Goal: Task Accomplishment & Management: Complete application form

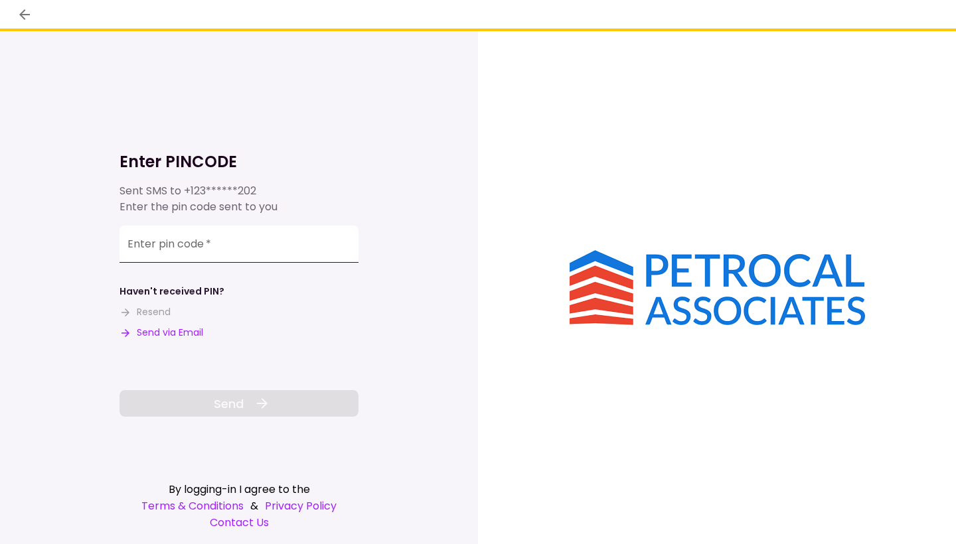
click at [192, 245] on div "Enter pin code   *" at bounding box center [238, 244] width 239 height 37
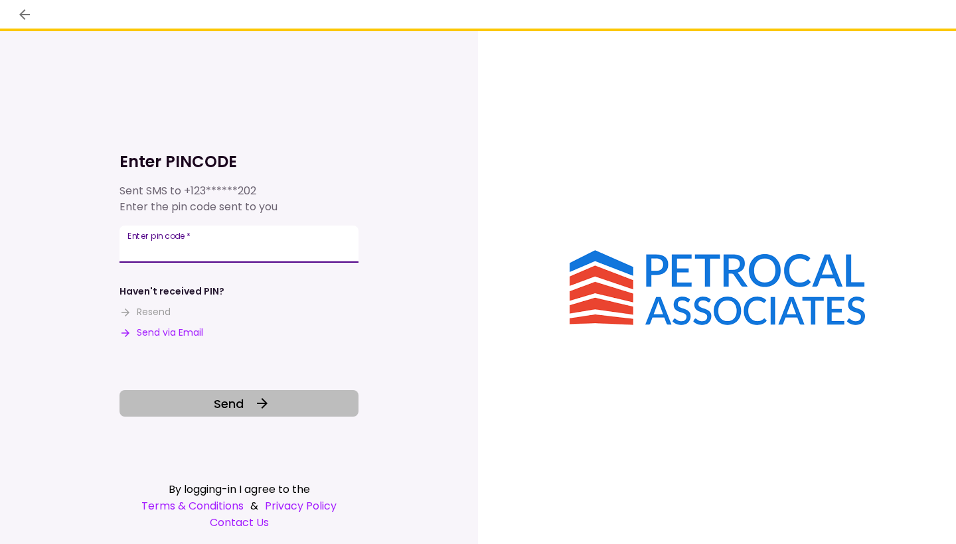
type input "******"
click at [254, 406] on icon at bounding box center [262, 404] width 16 height 16
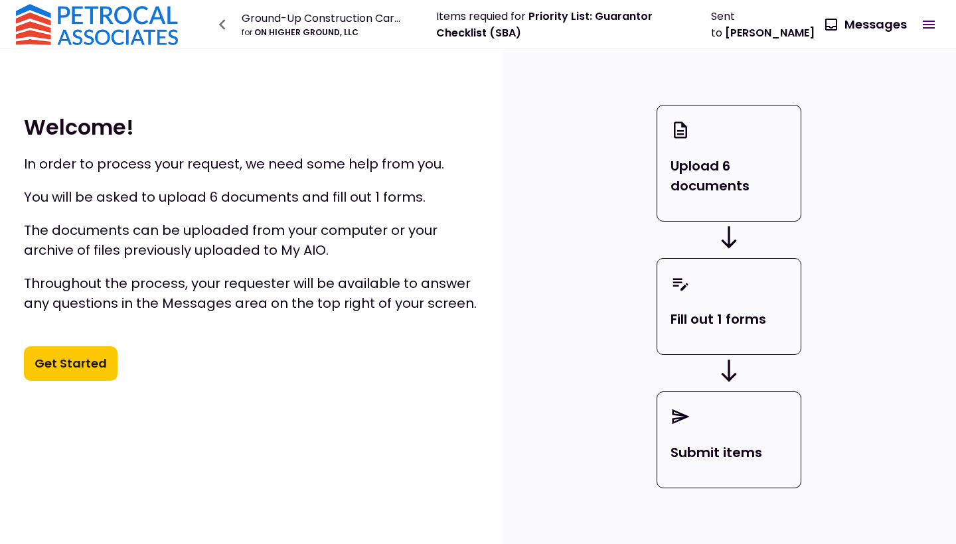
click at [761, 165] on p "Upload 6 documents" at bounding box center [728, 176] width 117 height 40
click at [87, 361] on button "Get Started" at bounding box center [71, 363] width 94 height 35
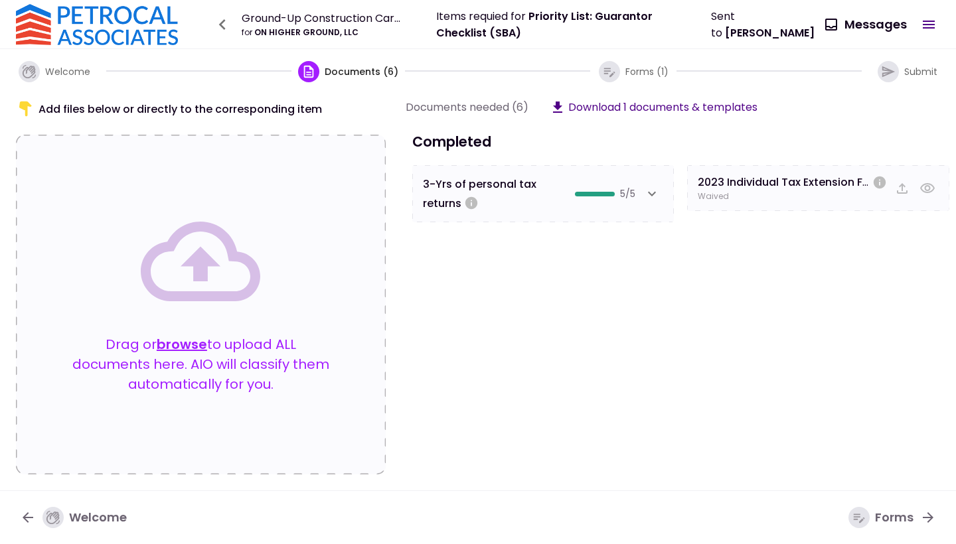
click at [312, 70] on icon "button" at bounding box center [308, 71] width 15 height 15
click at [654, 194] on icon "button" at bounding box center [652, 194] width 16 height 16
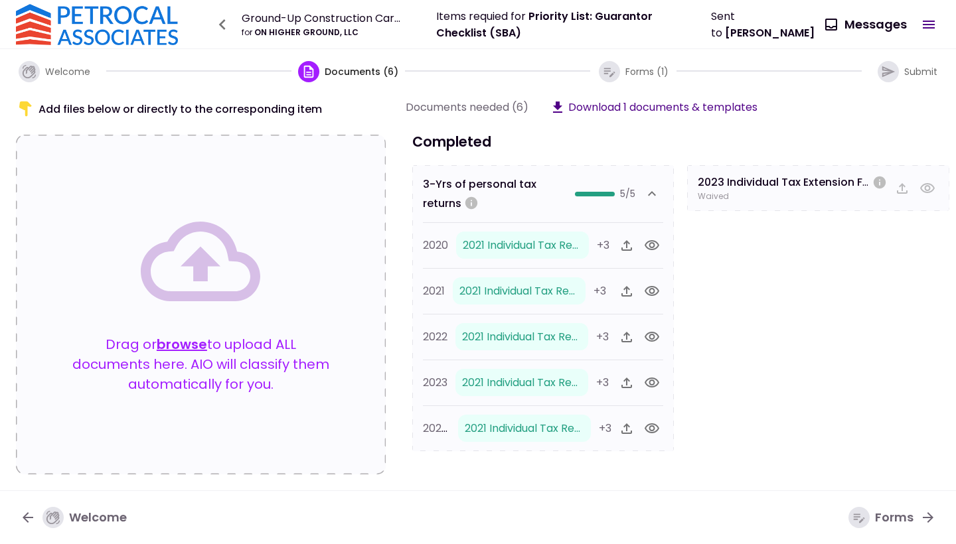
click at [183, 345] on button "browse" at bounding box center [182, 345] width 50 height 20
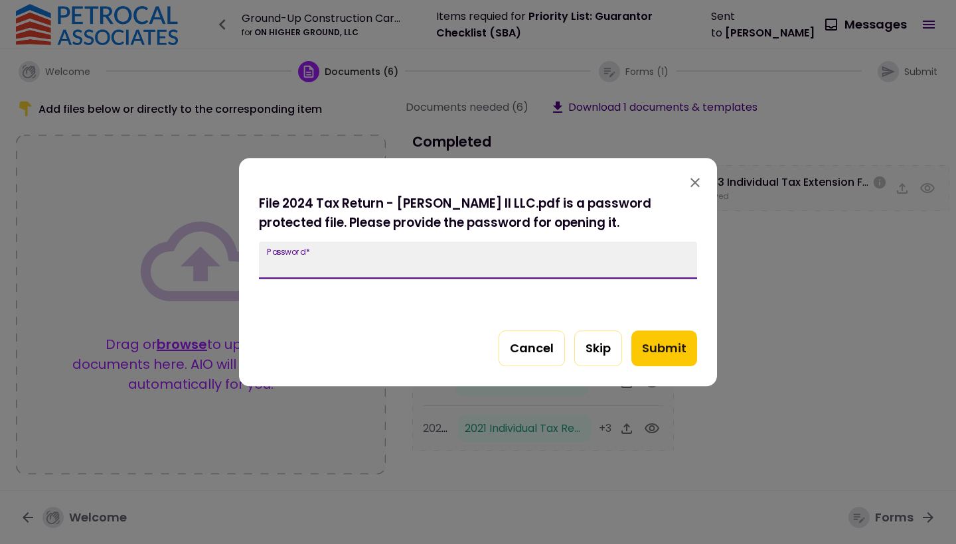
click at [347, 264] on input "Password   *" at bounding box center [478, 260] width 438 height 37
type input "****"
click at [668, 345] on button "Submit" at bounding box center [664, 349] width 66 height 36
click at [364, 259] on input "Password   *" at bounding box center [478, 260] width 438 height 37
type input "****"
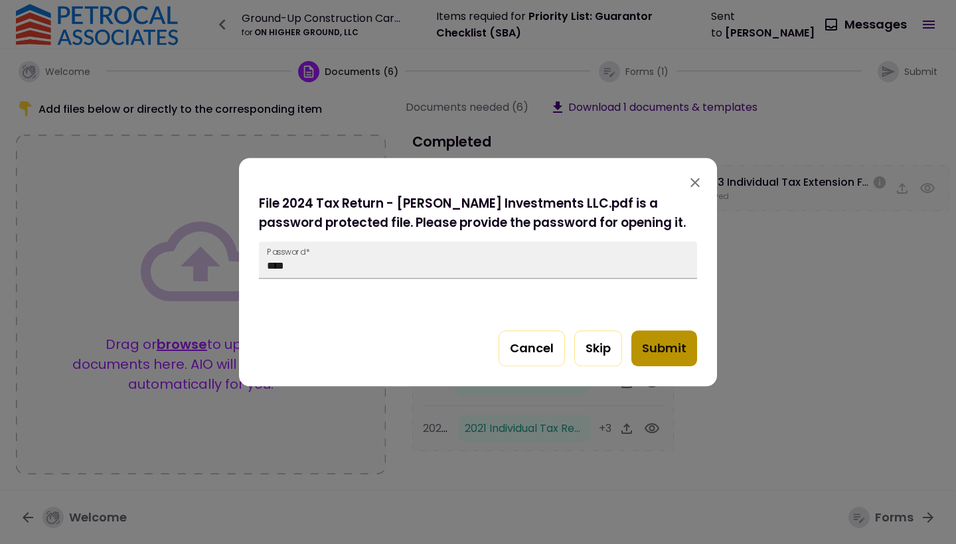
click at [668, 356] on button "Submit" at bounding box center [664, 349] width 66 height 36
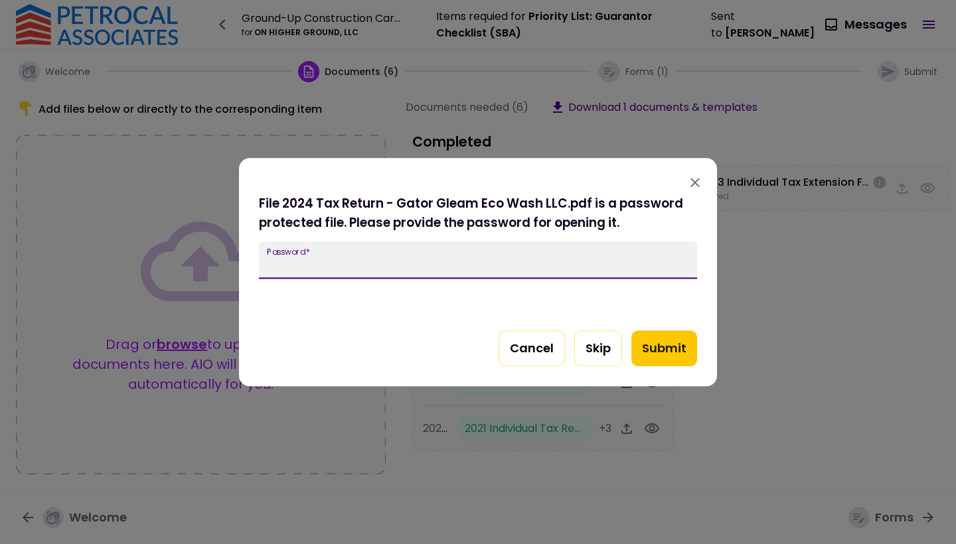
click at [323, 250] on input "Password   *" at bounding box center [478, 260] width 438 height 37
type input "****"
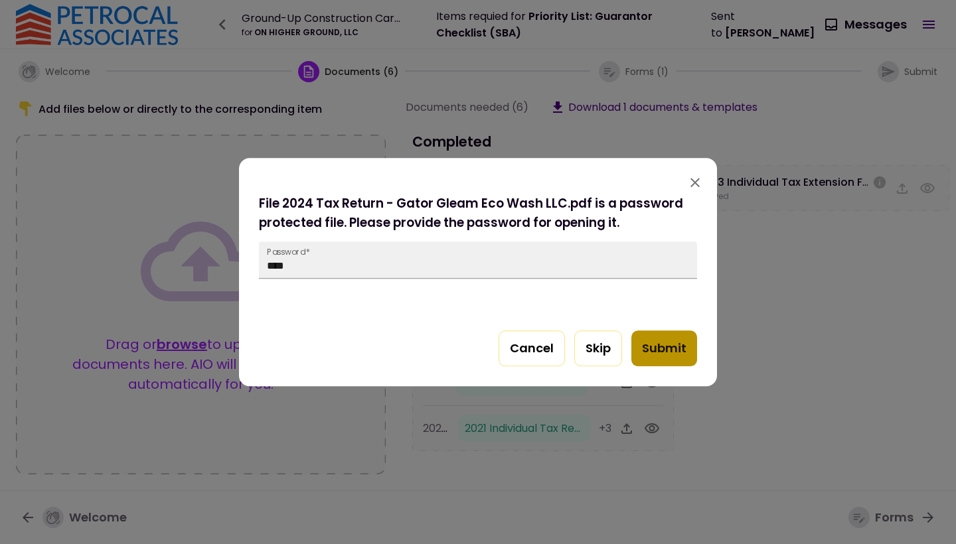
click at [659, 343] on button "Submit" at bounding box center [664, 349] width 66 height 36
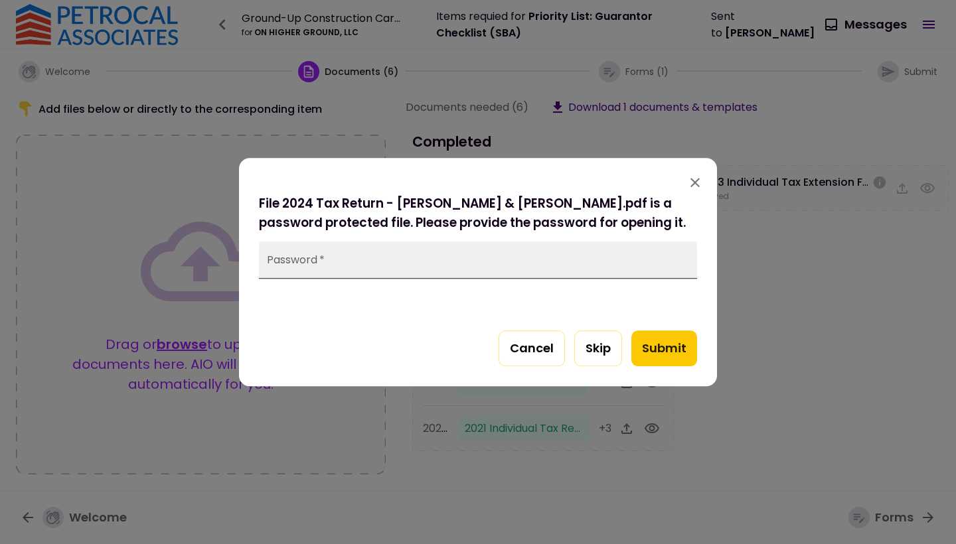
click at [364, 265] on input "Password   *" at bounding box center [478, 260] width 438 height 37
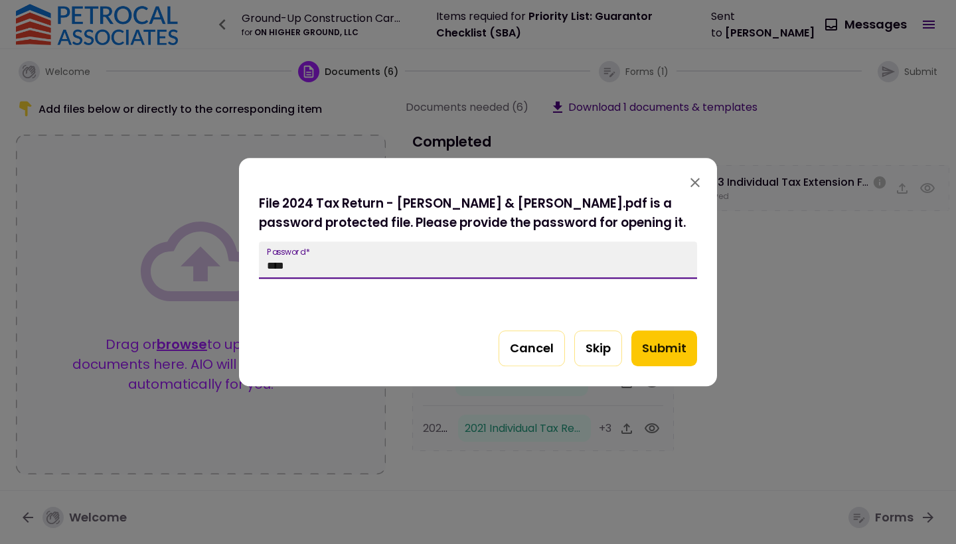
type input "****"
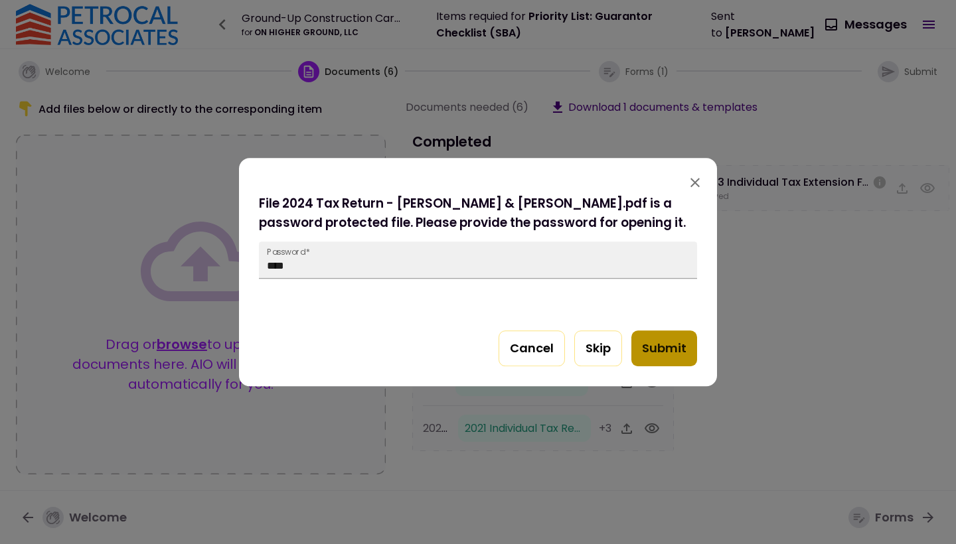
click at [656, 348] on button "Submit" at bounding box center [664, 349] width 66 height 36
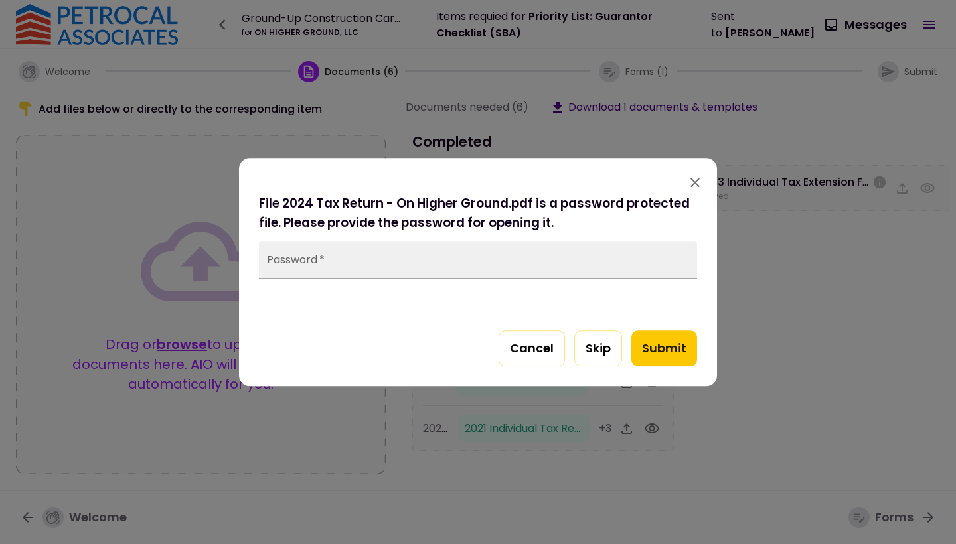
click at [289, 262] on input "Password   *" at bounding box center [478, 260] width 438 height 37
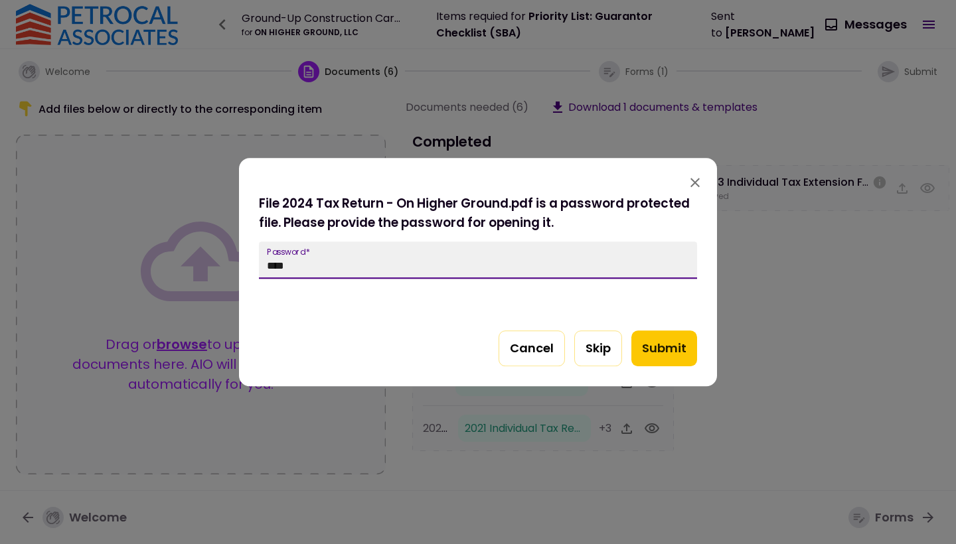
type input "****"
click at [654, 346] on button "Submit" at bounding box center [664, 349] width 66 height 36
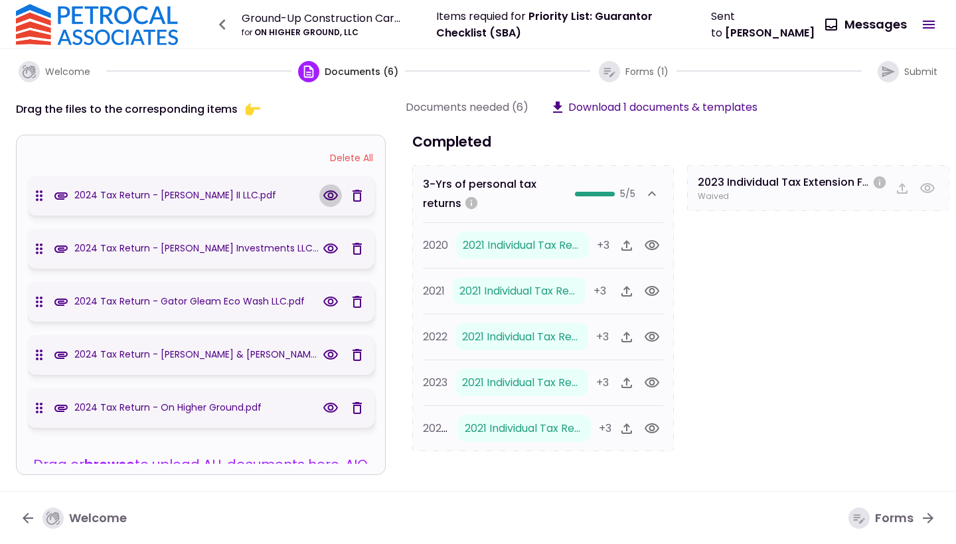
click at [328, 194] on icon "button" at bounding box center [331, 196] width 16 height 16
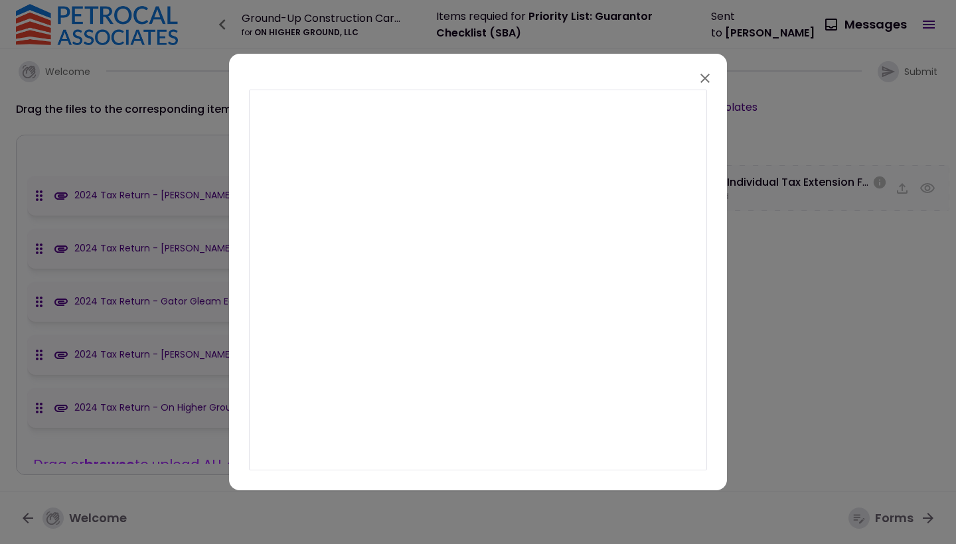
click at [705, 74] on icon "button" at bounding box center [705, 78] width 16 height 16
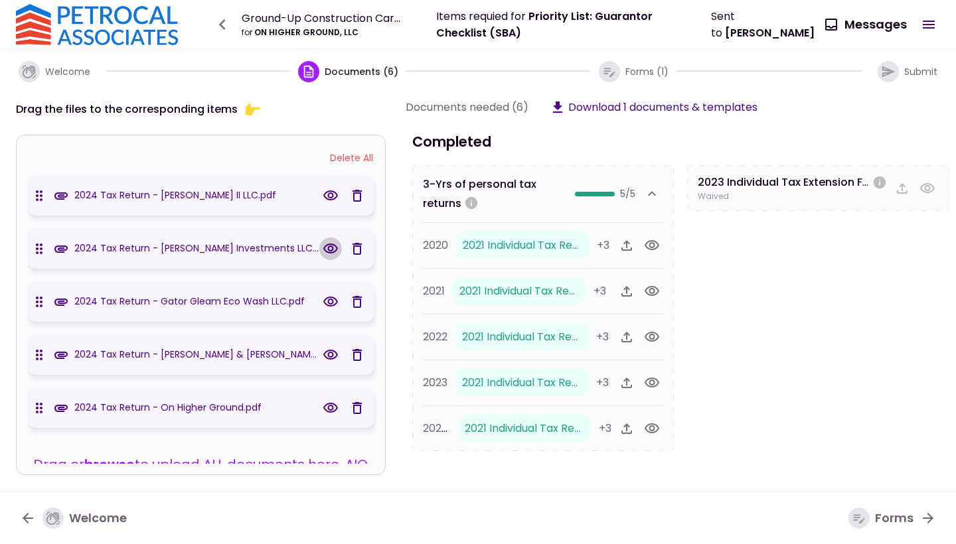
click at [327, 250] on icon "button" at bounding box center [330, 249] width 15 height 10
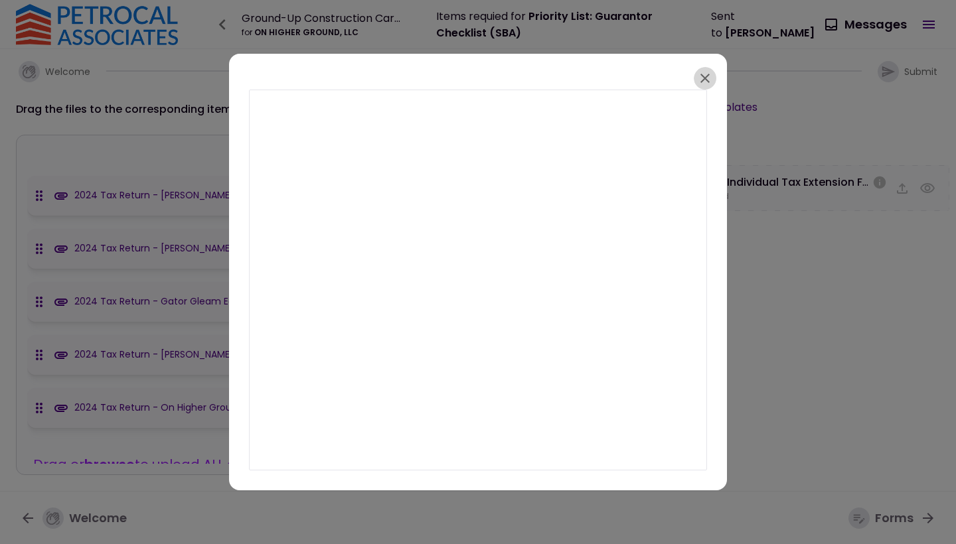
click at [706, 76] on icon "button" at bounding box center [705, 78] width 16 height 16
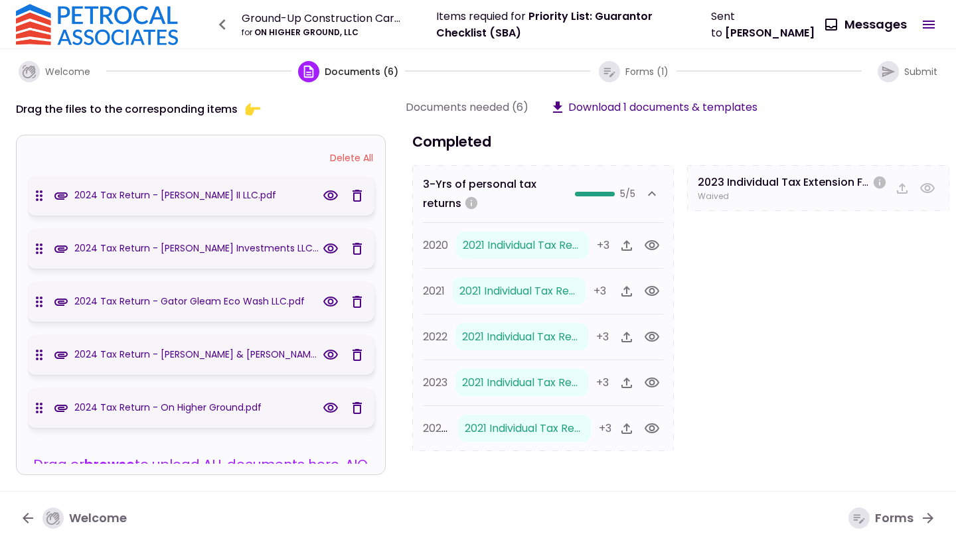
click at [331, 302] on icon "button" at bounding box center [331, 302] width 16 height 16
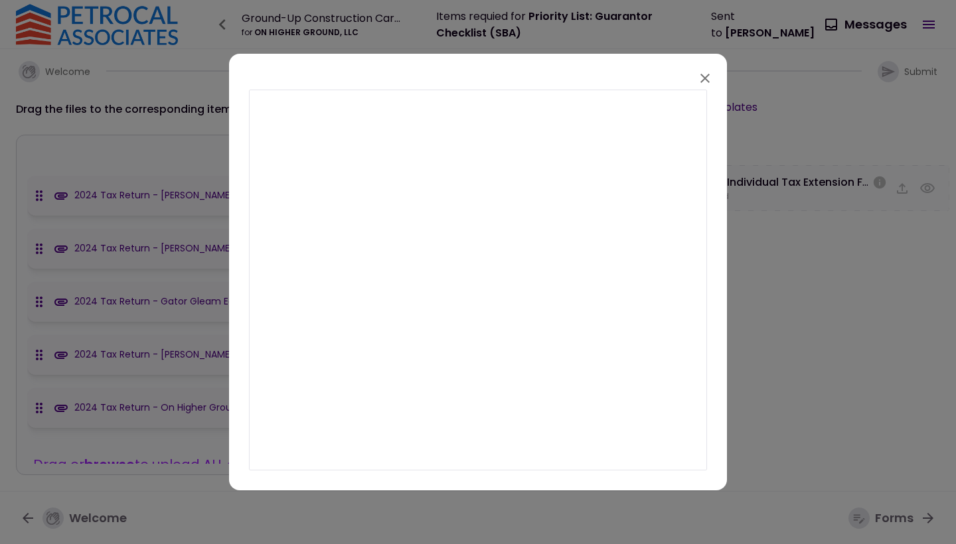
click at [702, 78] on icon "button" at bounding box center [705, 78] width 16 height 16
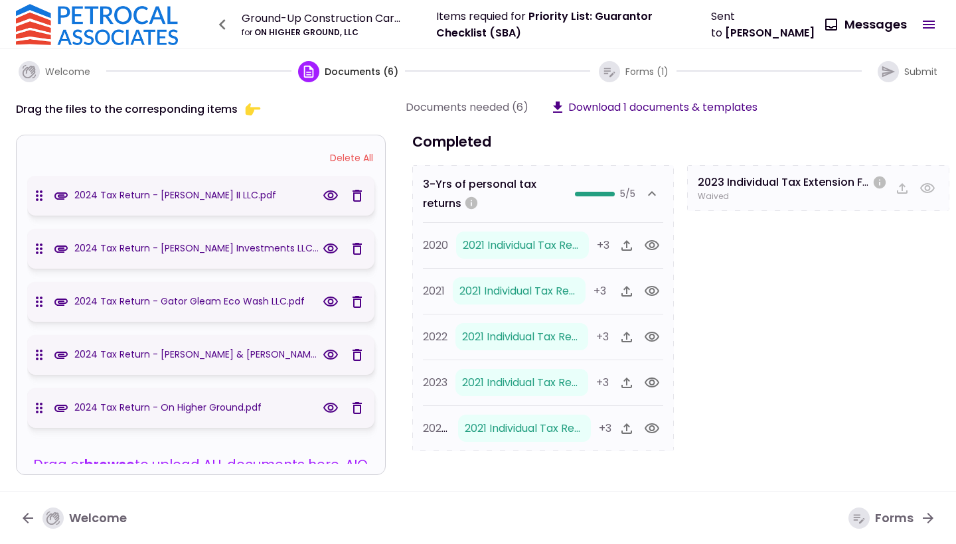
click at [325, 356] on icon "button" at bounding box center [331, 355] width 16 height 16
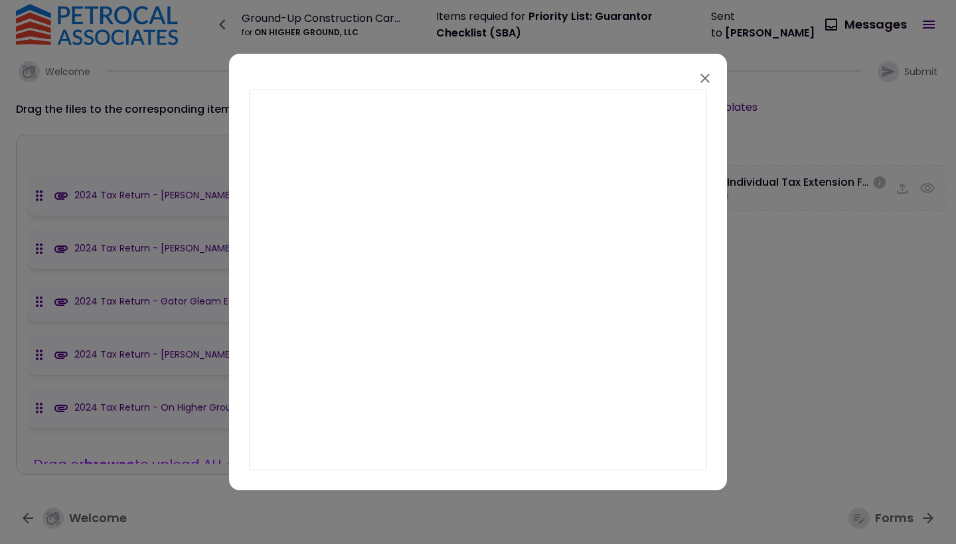
click at [705, 80] on icon "button" at bounding box center [705, 78] width 16 height 16
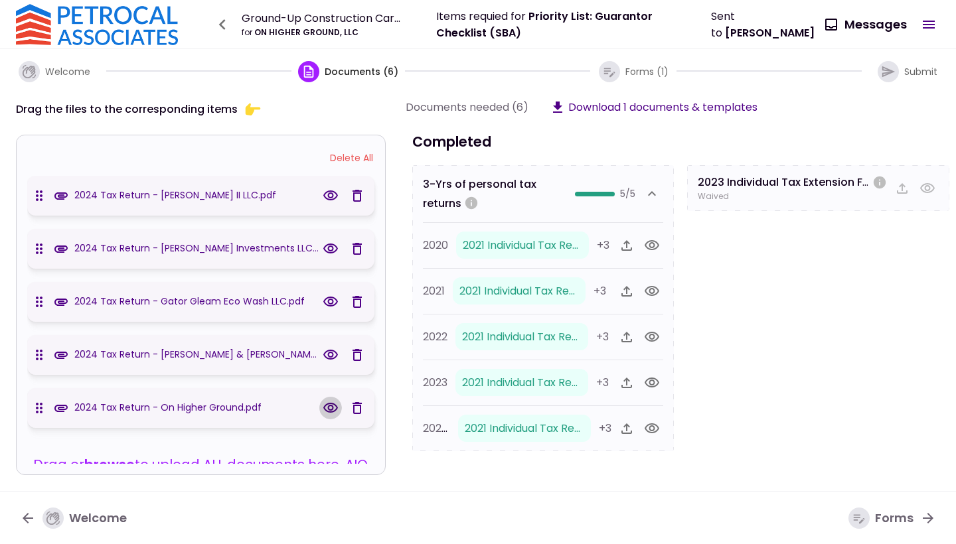
click at [327, 410] on icon "button" at bounding box center [331, 408] width 16 height 16
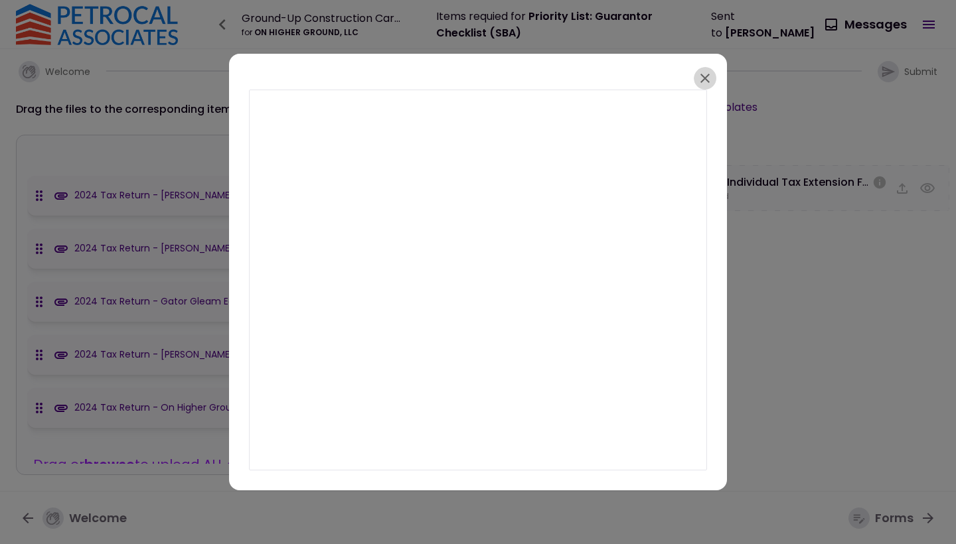
click at [705, 80] on icon "button" at bounding box center [705, 78] width 16 height 16
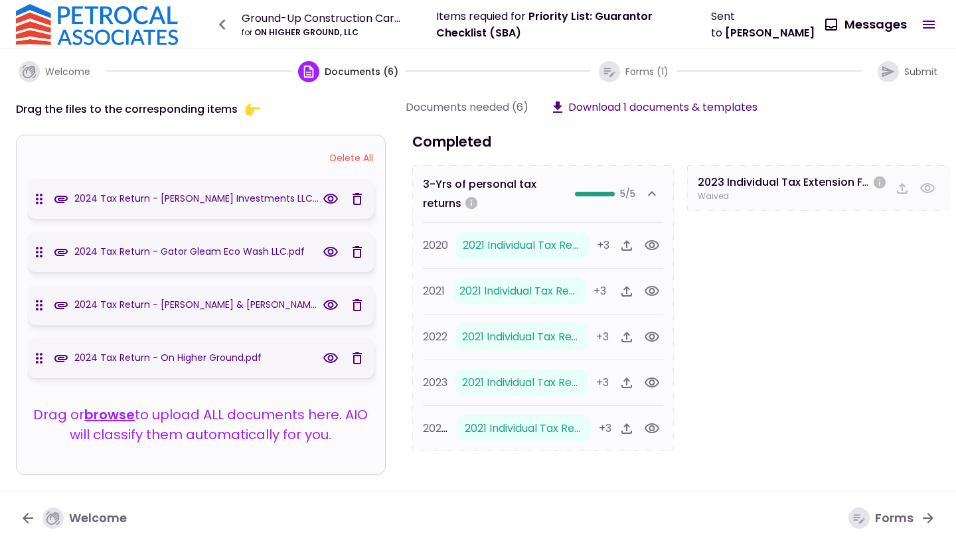
scroll to position [49, 0]
click at [293, 394] on div "2024 Tax Return - [PERSON_NAME] II LLC.pdf 2024 Tax Return - [PERSON_NAME] Inve…" at bounding box center [203, 320] width 352 height 289
click at [248, 109] on icon at bounding box center [253, 109] width 15 height 13
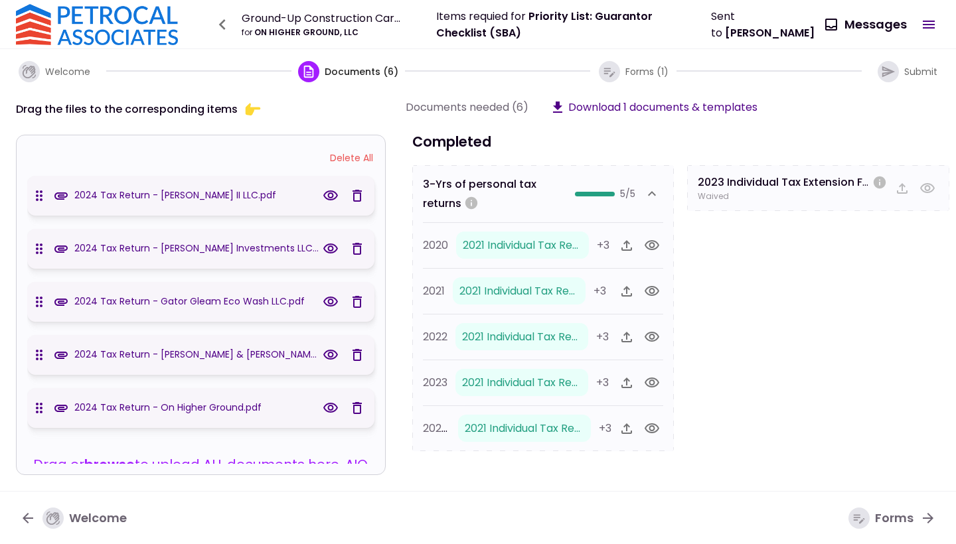
scroll to position [0, 0]
click at [896, 519] on div "Forms" at bounding box center [880, 518] width 65 height 21
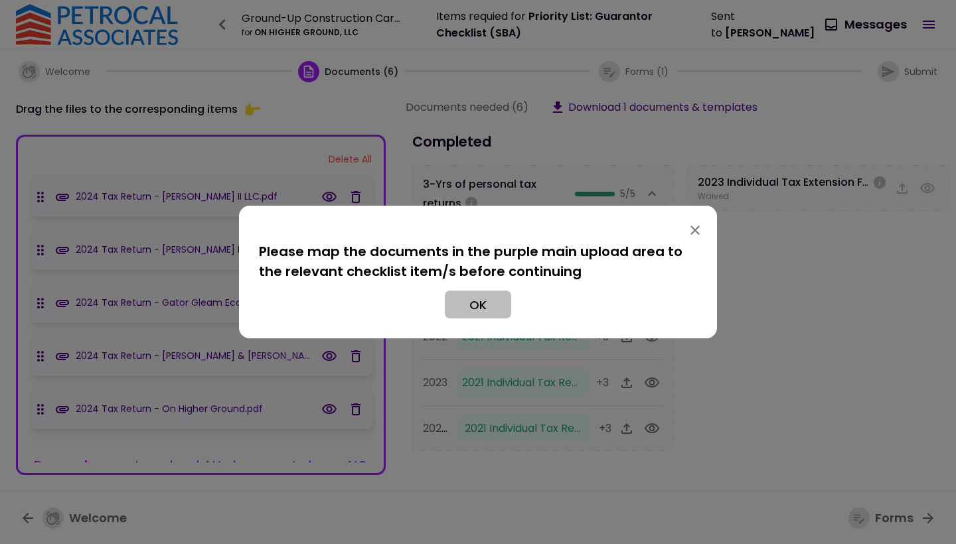
click at [473, 305] on button "OK" at bounding box center [478, 305] width 66 height 28
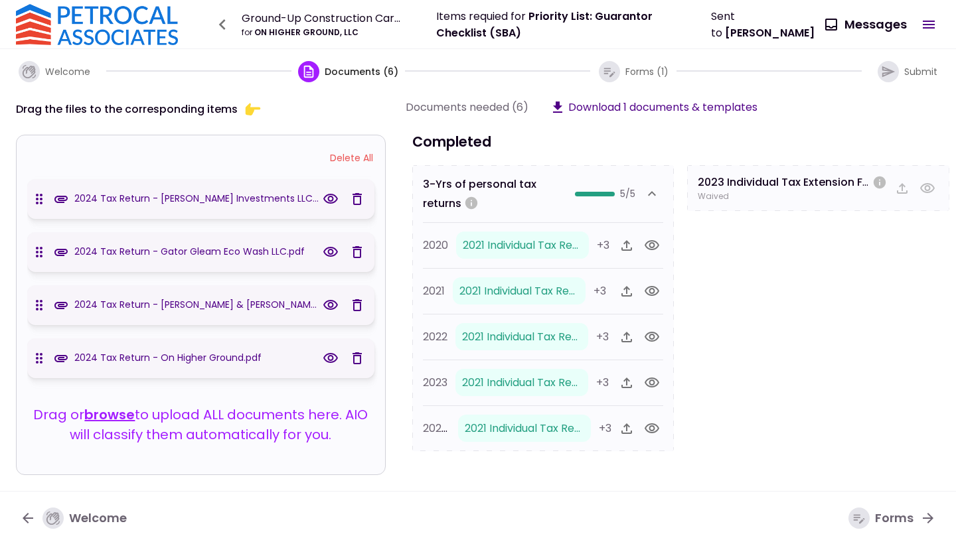
scroll to position [49, 0]
click at [311, 74] on icon "button" at bounding box center [308, 71] width 15 height 15
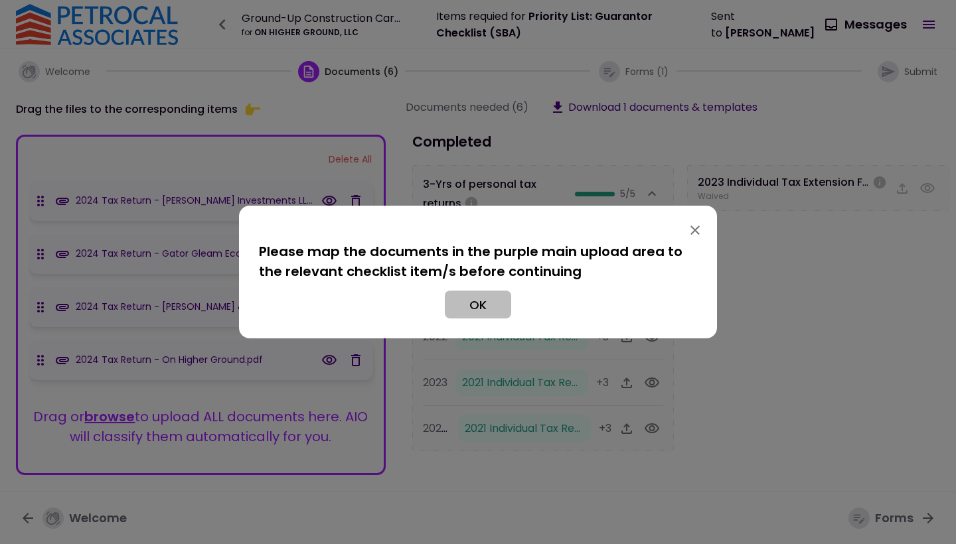
click at [459, 309] on button "OK" at bounding box center [478, 305] width 66 height 28
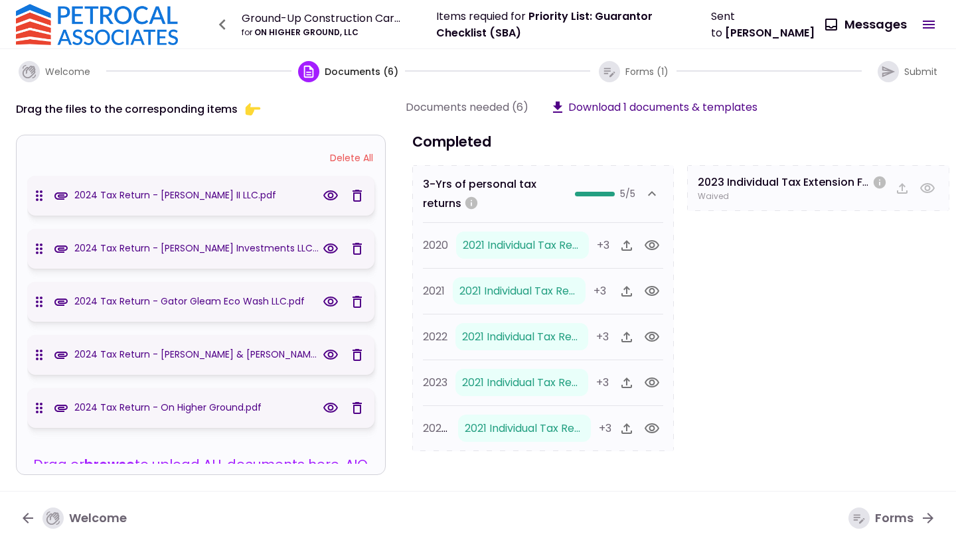
scroll to position [0, 0]
click at [366, 73] on span "Documents (6)" at bounding box center [362, 71] width 74 height 13
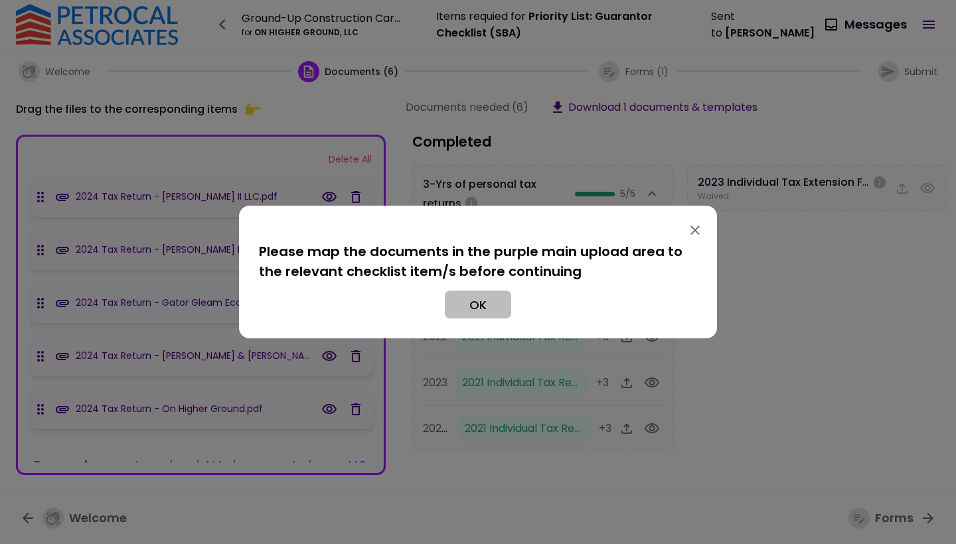
click at [472, 304] on button "OK" at bounding box center [478, 305] width 66 height 28
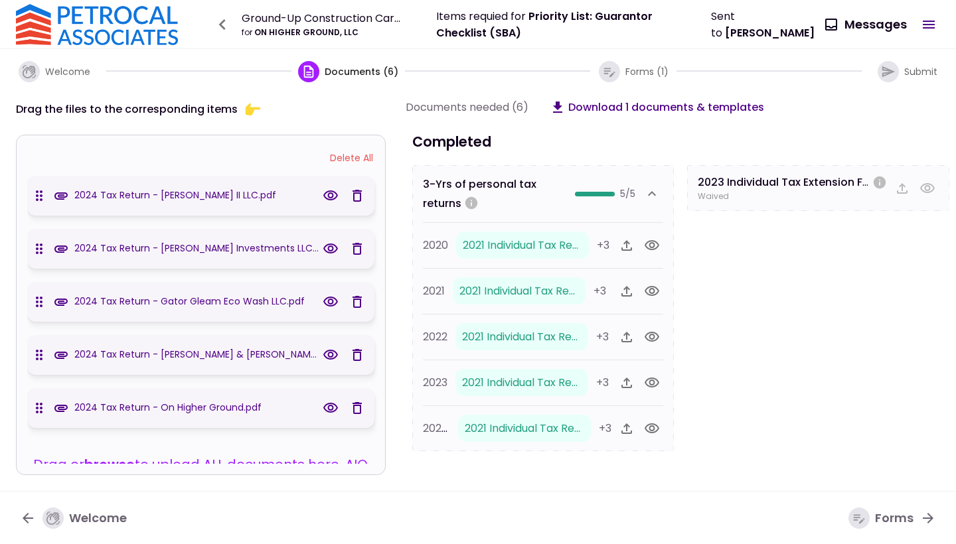
click at [664, 110] on button "Download 1 documents & templates" at bounding box center [657, 107] width 214 height 17
click at [652, 193] on icon "button" at bounding box center [652, 193] width 8 height 5
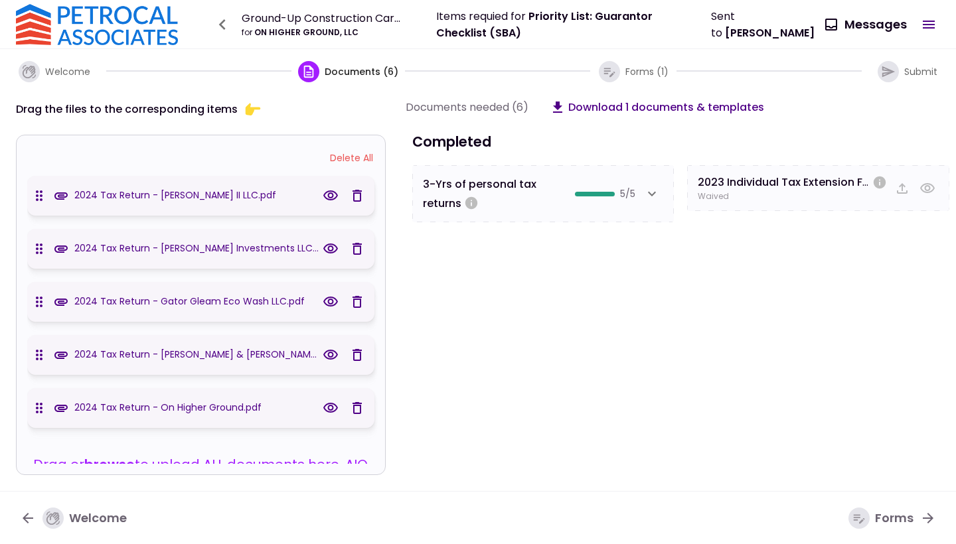
click at [639, 108] on button "Download 1 documents & templates" at bounding box center [657, 107] width 214 height 17
click at [900, 522] on div "Forms" at bounding box center [880, 518] width 65 height 21
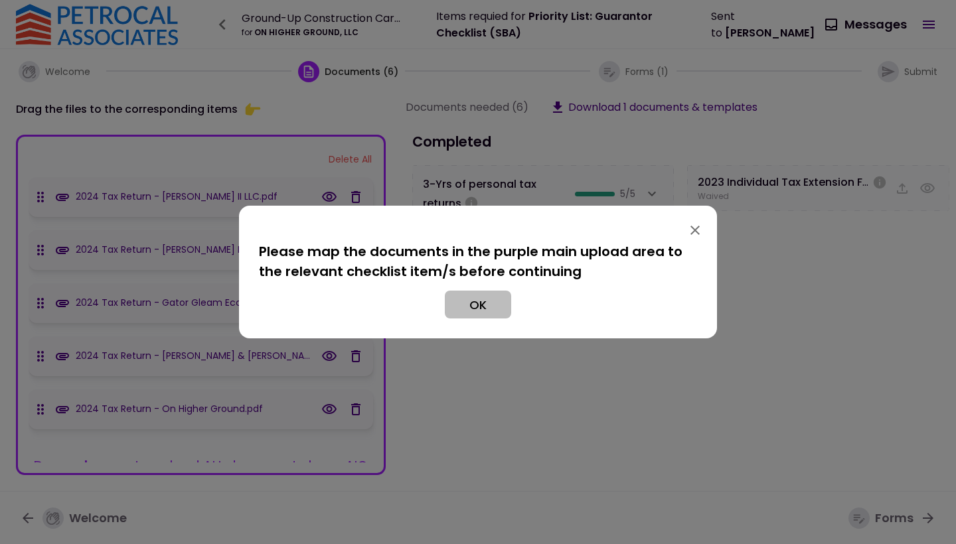
click at [482, 299] on button "OK" at bounding box center [478, 305] width 66 height 28
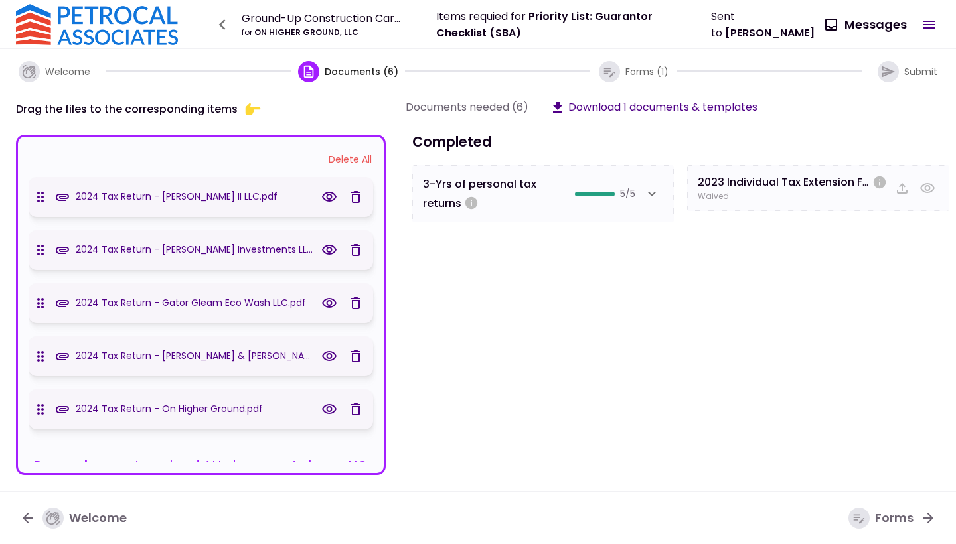
click at [356, 158] on button "Delete All" at bounding box center [350, 159] width 56 height 25
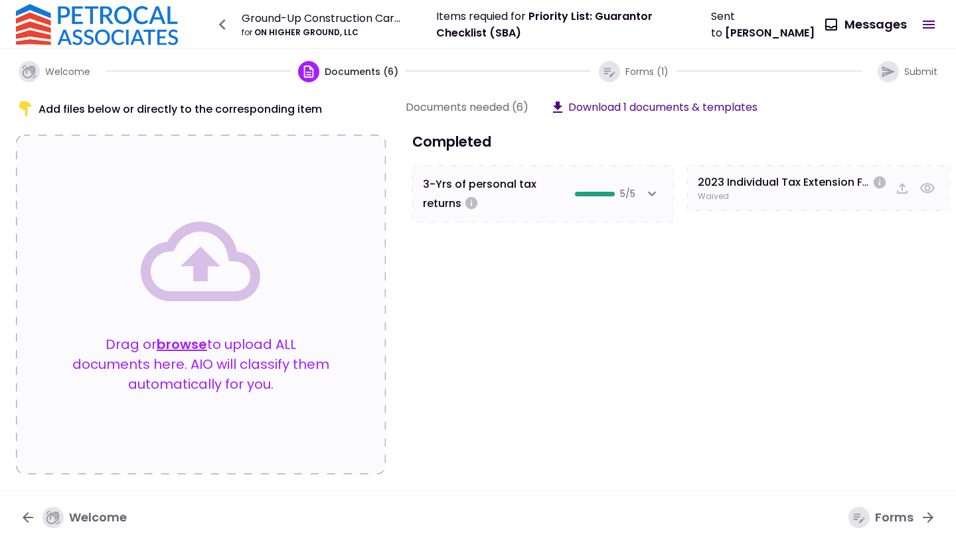
click at [909, 519] on div "Forms" at bounding box center [880, 517] width 65 height 21
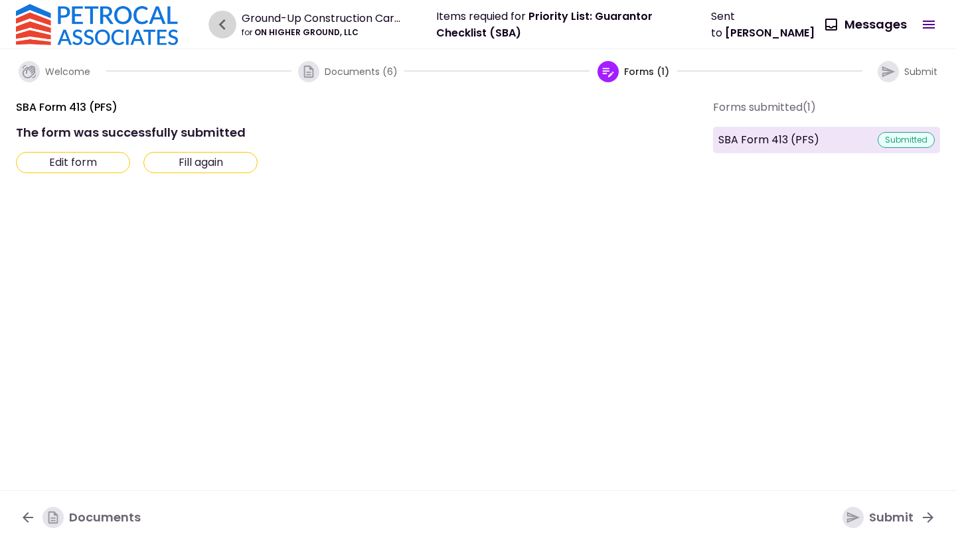
click at [222, 23] on icon "button" at bounding box center [222, 24] width 7 height 11
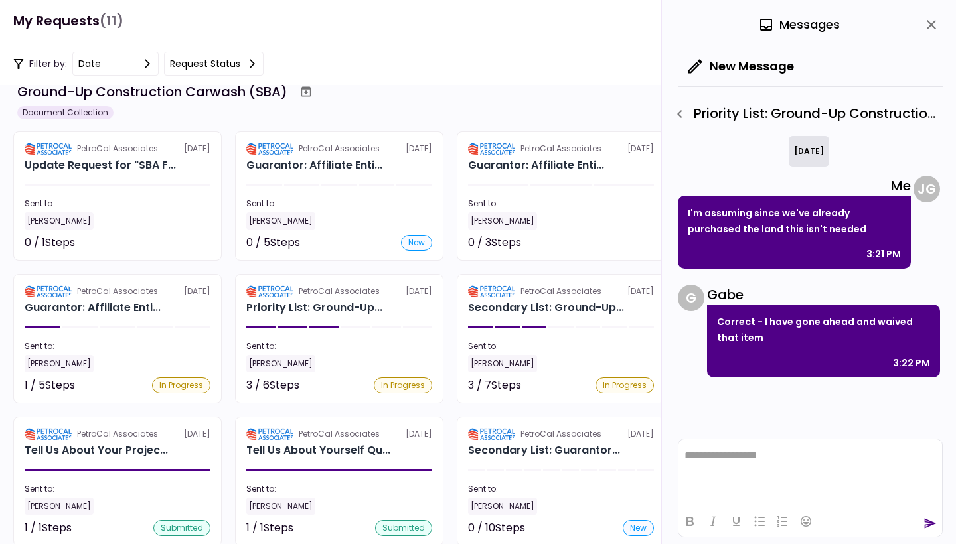
scroll to position [31, 0]
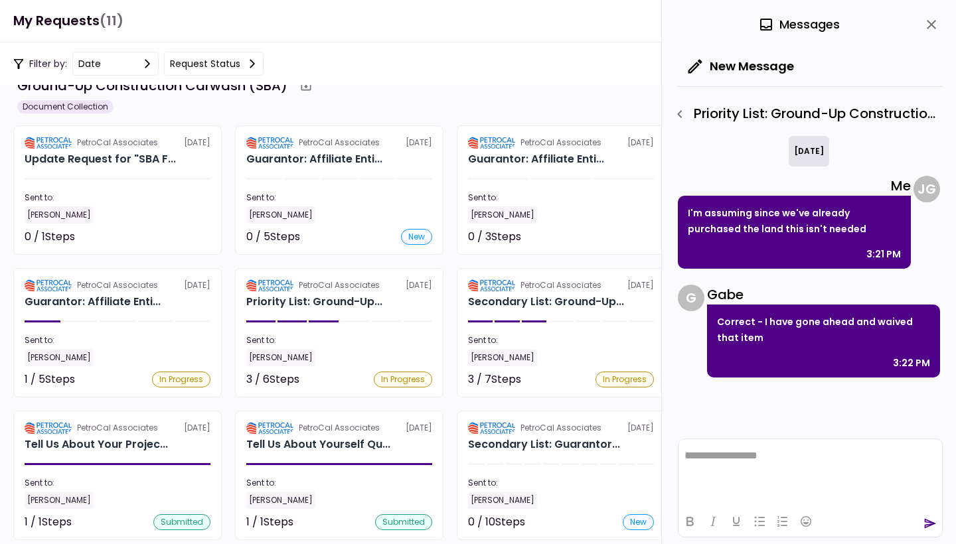
click at [935, 25] on icon "close" at bounding box center [931, 25] width 16 height 16
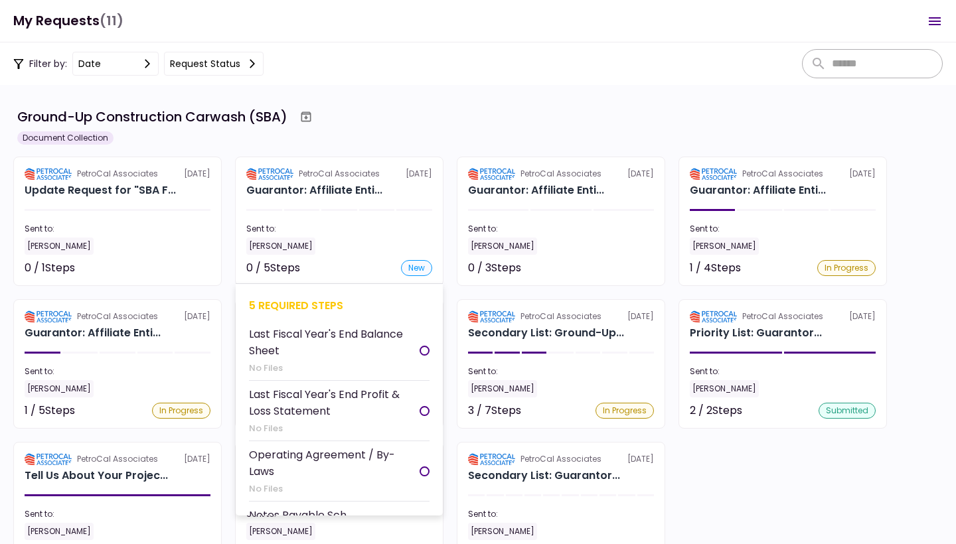
scroll to position [0, 0]
